Goal: Check status: Check status

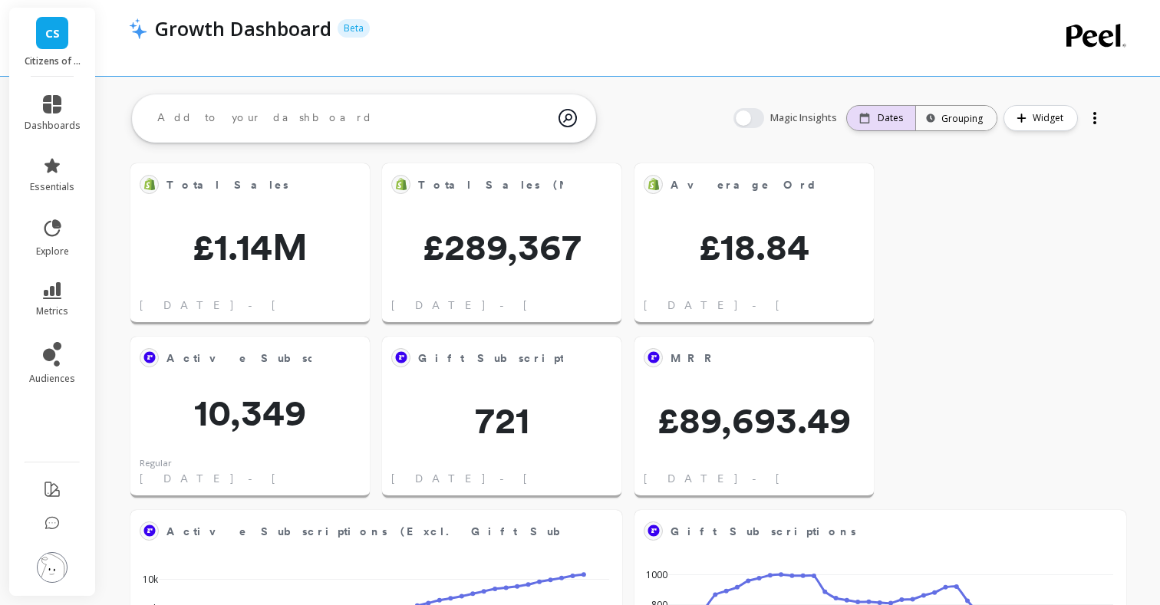
click at [901, 120] on p "Dates" at bounding box center [890, 118] width 25 height 12
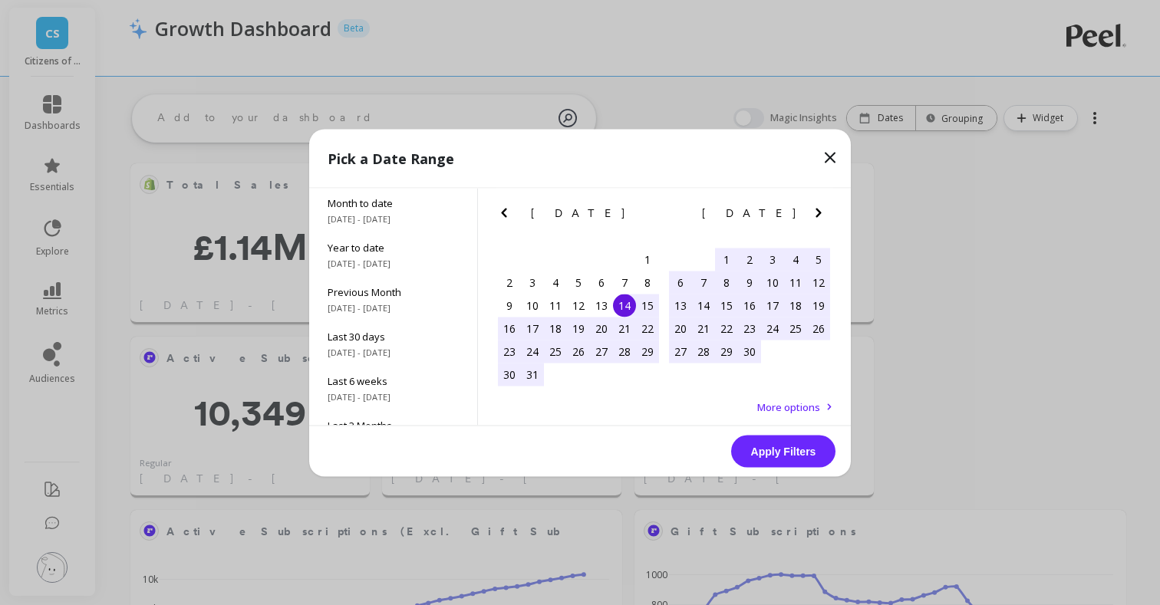
click at [825, 213] on icon "Next Month" at bounding box center [818, 212] width 18 height 18
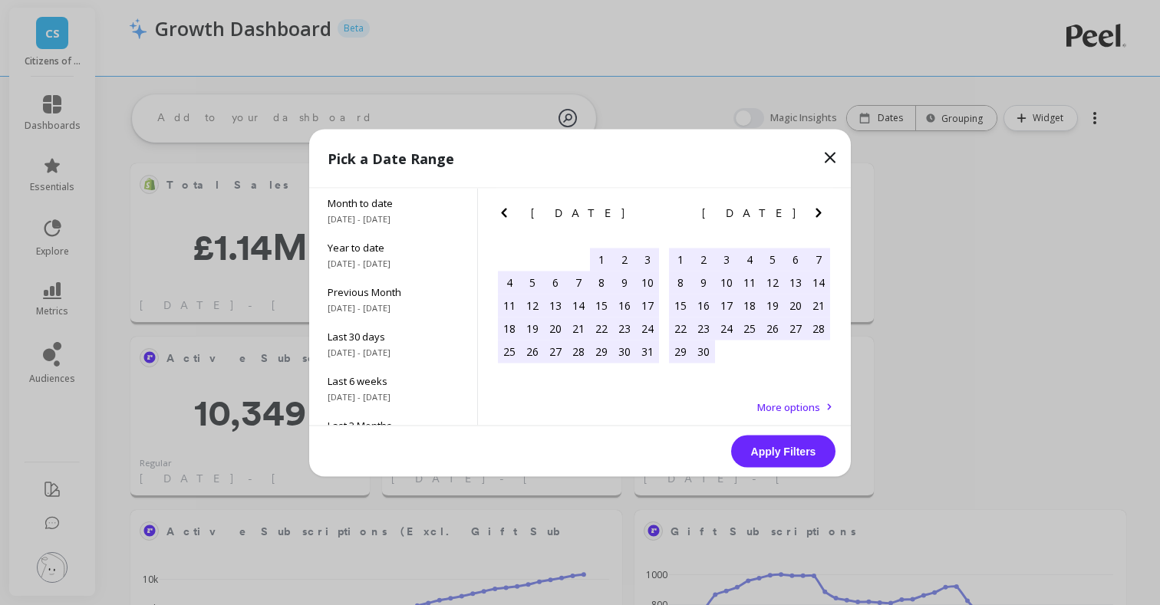
click at [825, 213] on icon "Next Month" at bounding box center [818, 212] width 18 height 18
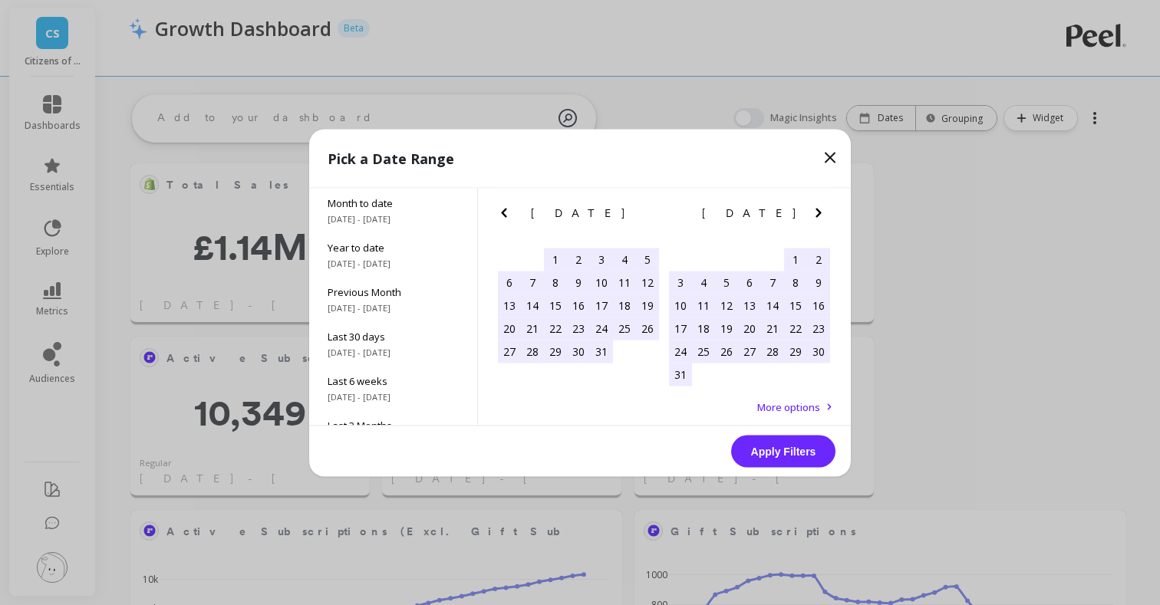
click at [789, 262] on div "1" at bounding box center [795, 259] width 23 height 23
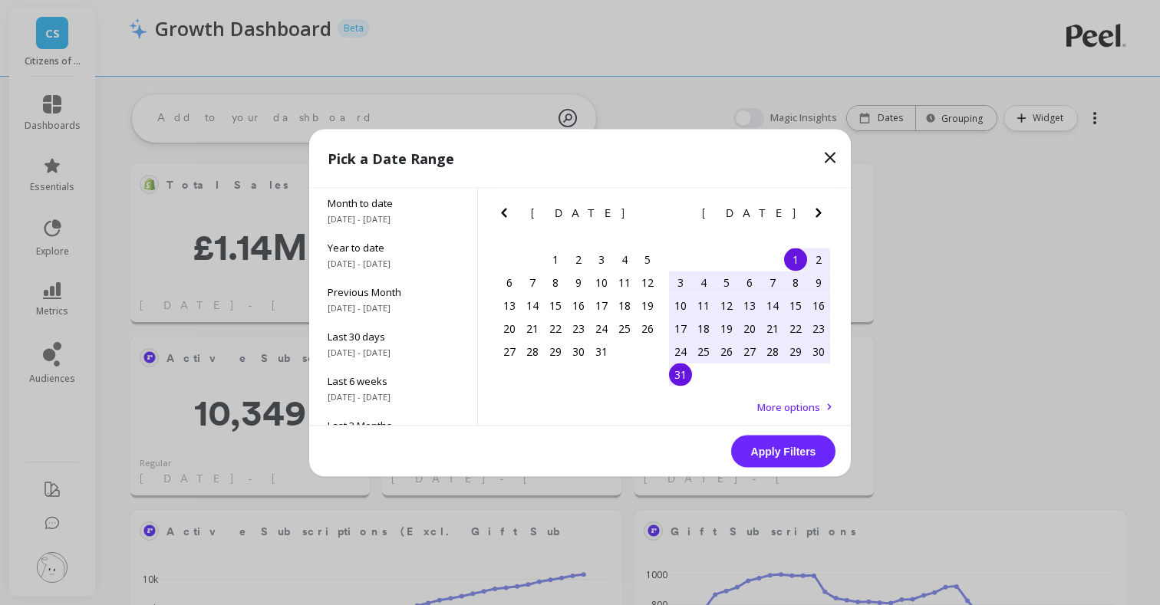
click at [685, 379] on div "31" at bounding box center [680, 374] width 23 height 23
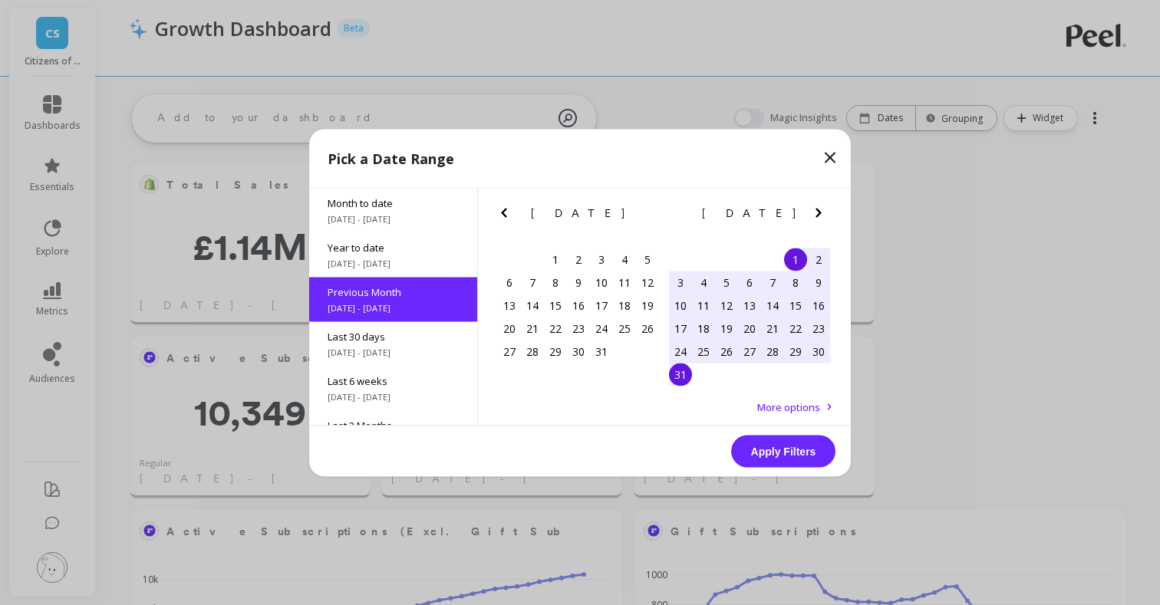
click at [777, 450] on button "Apply Filters" at bounding box center [783, 451] width 104 height 32
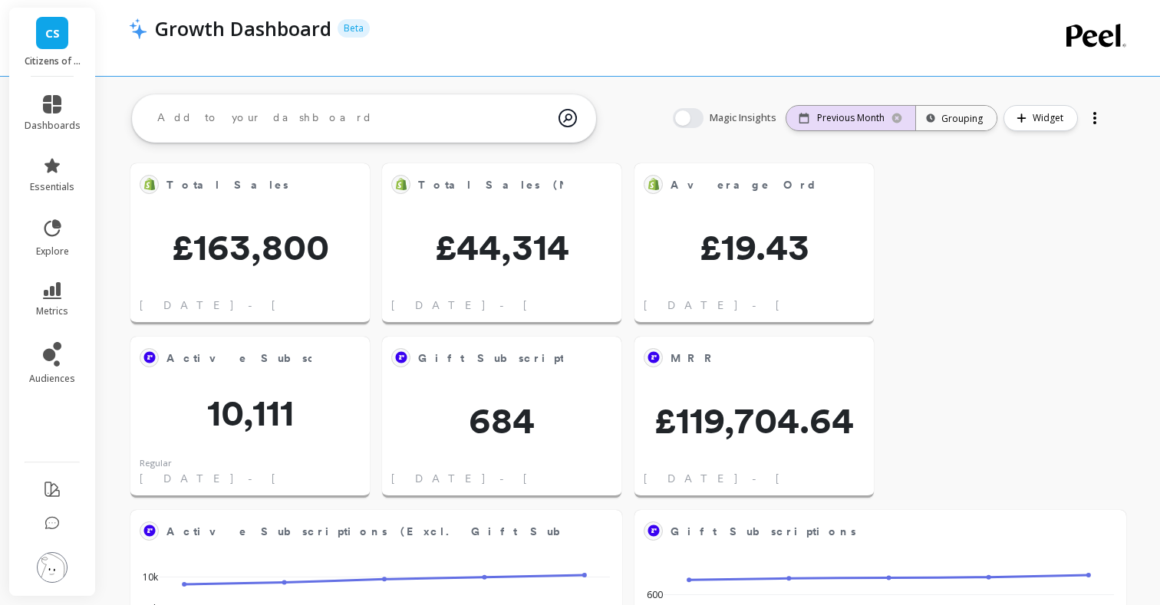
click at [875, 117] on p "Previous Month" at bounding box center [851, 118] width 68 height 12
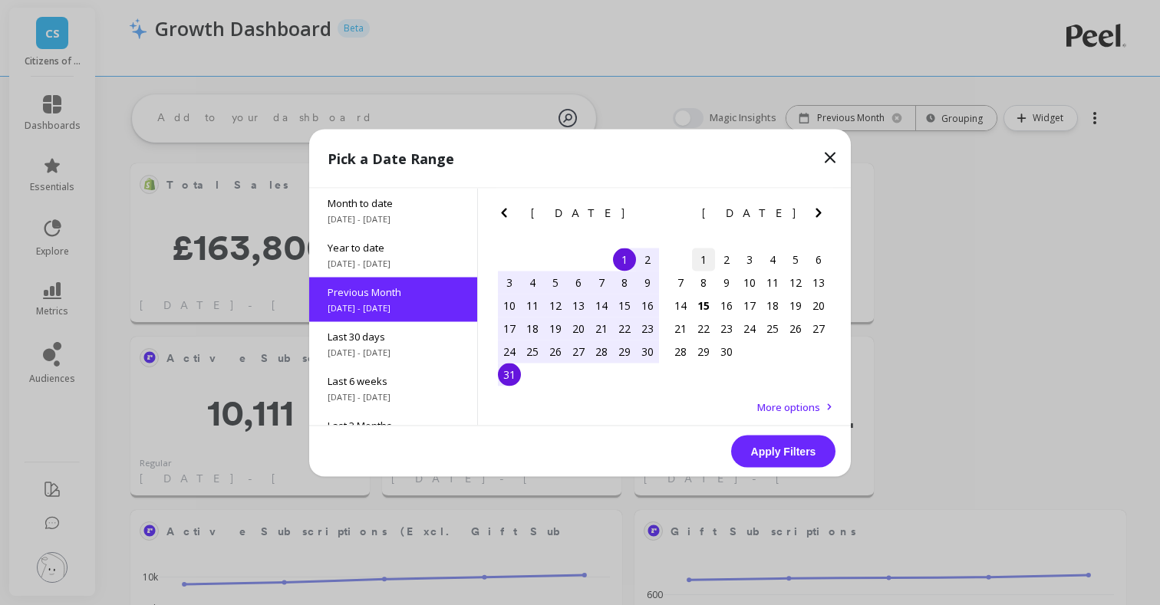
click at [706, 259] on div "1" at bounding box center [703, 259] width 23 height 23
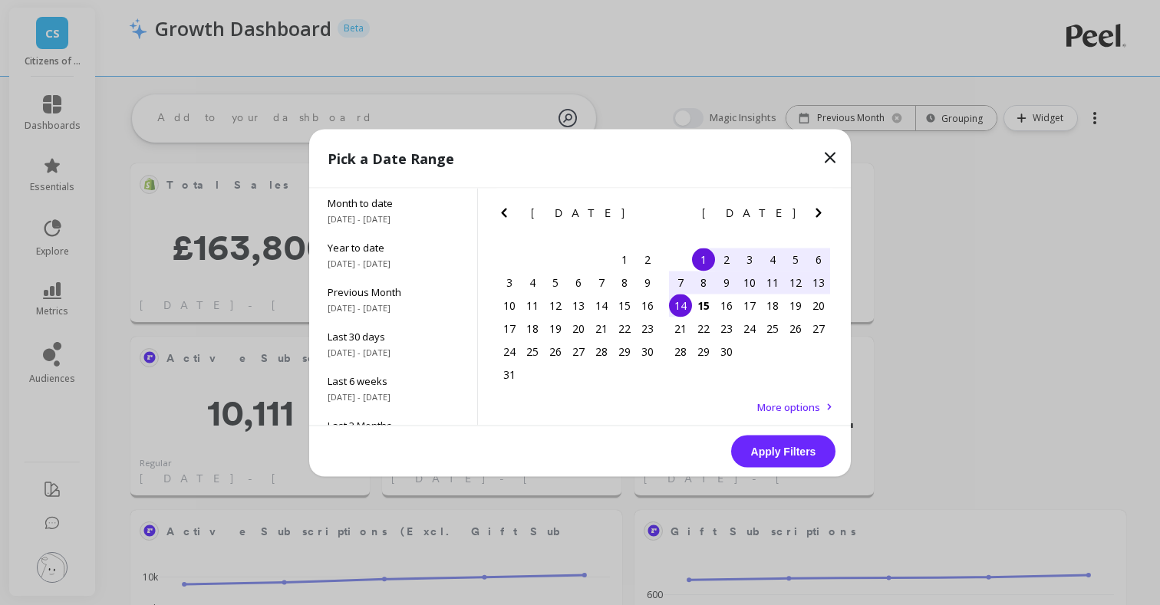
click at [682, 304] on div "14" at bounding box center [680, 305] width 23 height 23
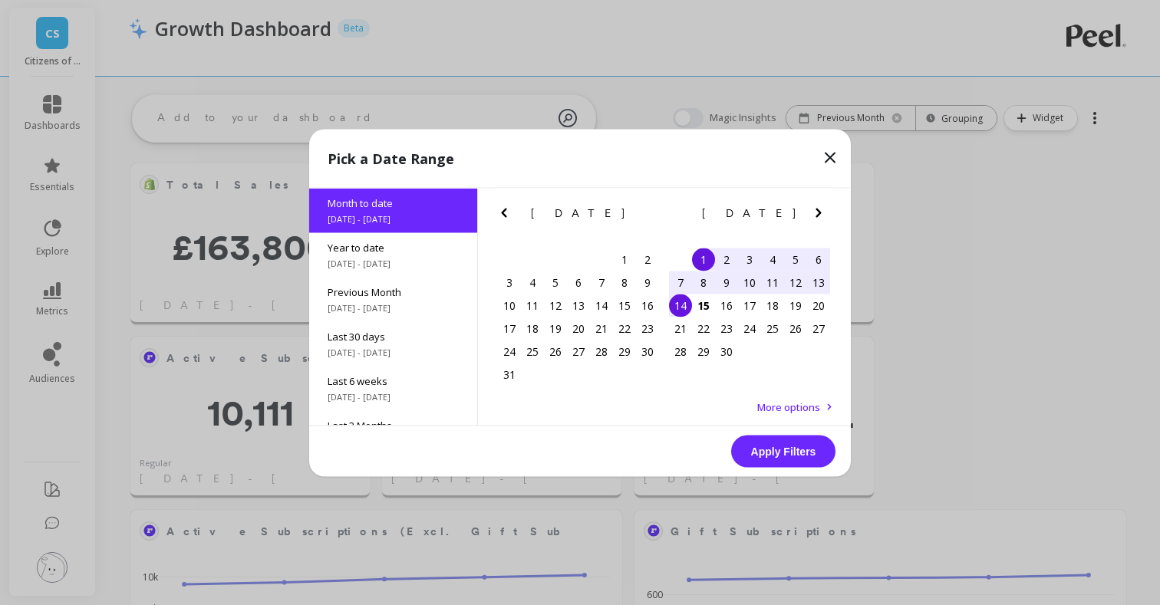
click at [790, 447] on button "Apply Filters" at bounding box center [783, 451] width 104 height 32
